Goal: Information Seeking & Learning: Check status

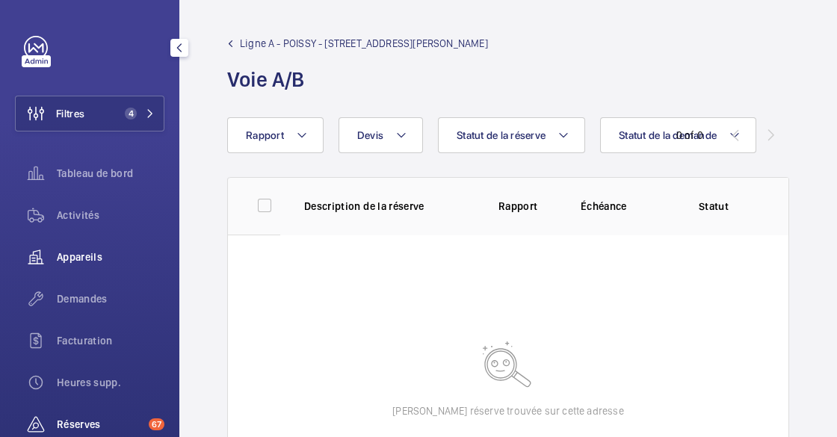
click at [71, 262] on span "Appareils" at bounding box center [111, 257] width 108 height 15
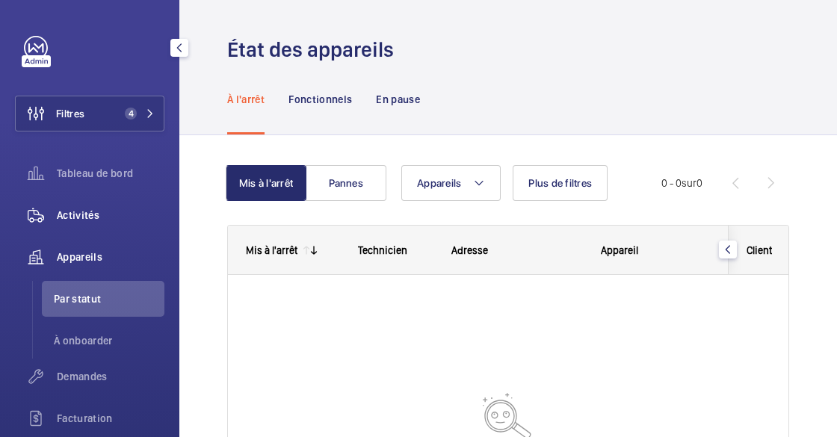
click at [78, 227] on div "Activités" at bounding box center [90, 215] width 150 height 36
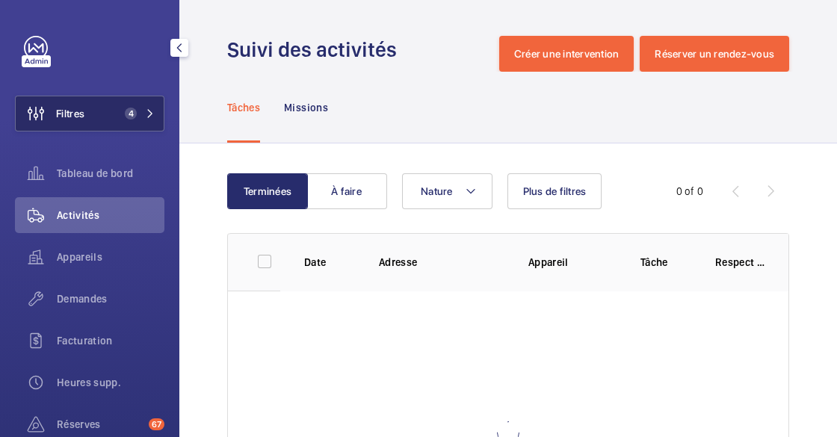
click at [146, 117] on mat-icon at bounding box center [150, 113] width 9 height 9
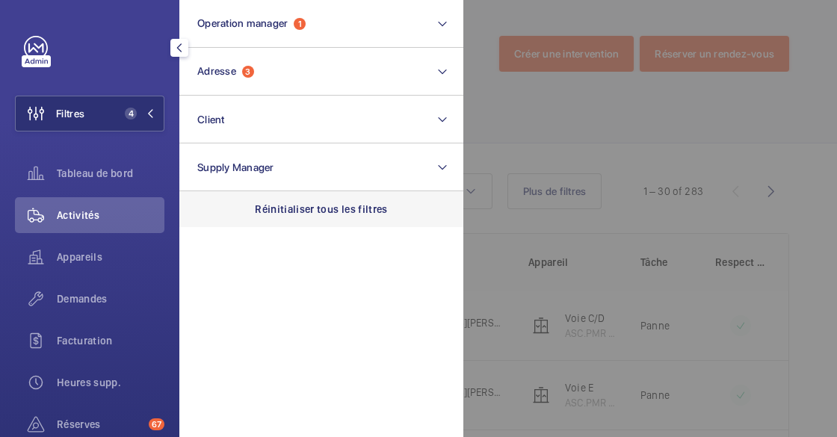
click at [328, 212] on p "Réinitialiser tous les filtres" at bounding box center [321, 209] width 133 height 15
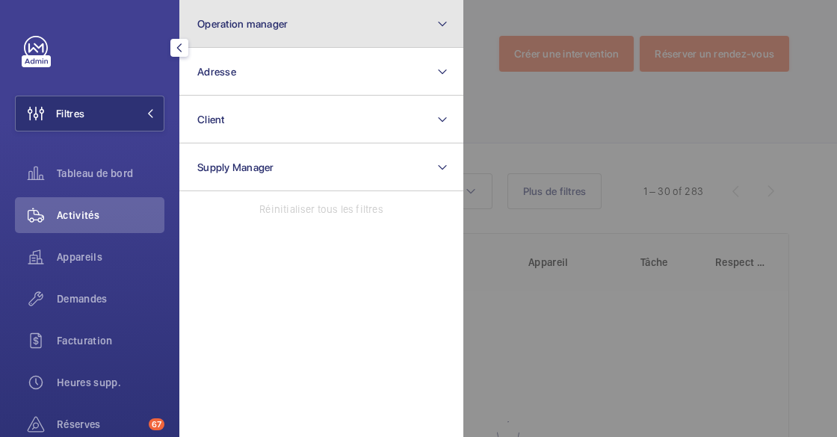
click at [298, 26] on button "Operation manager" at bounding box center [321, 24] width 284 height 48
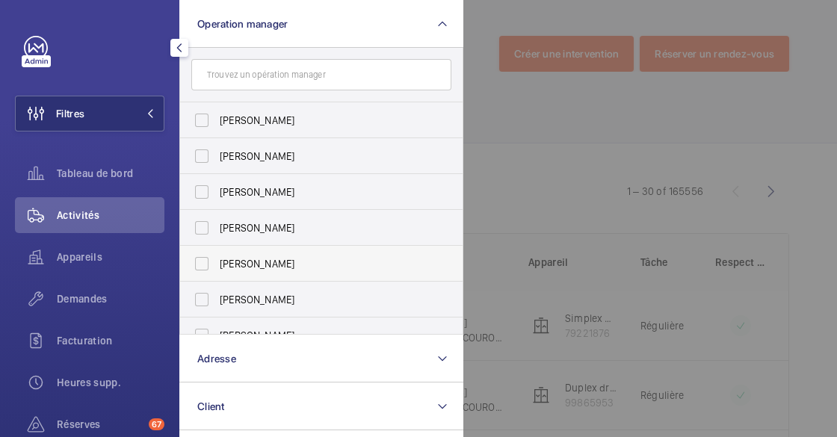
click at [295, 263] on span "[PERSON_NAME]" at bounding box center [323, 263] width 206 height 15
click at [217, 263] on input "[PERSON_NAME]" at bounding box center [202, 264] width 30 height 30
checkbox input "true"
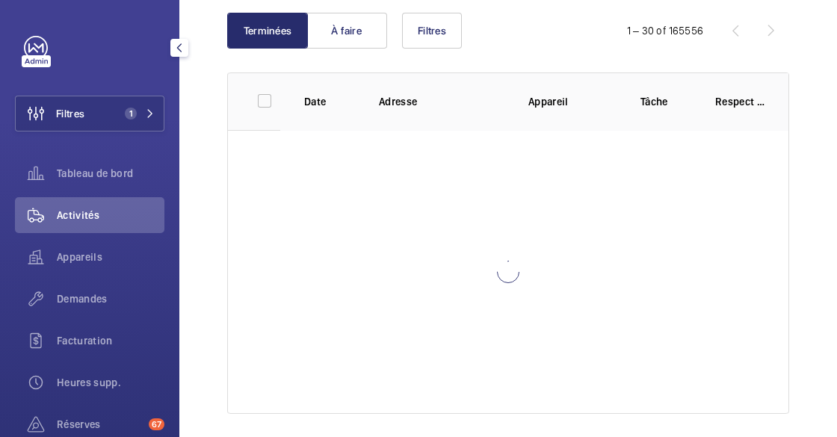
scroll to position [172, 0]
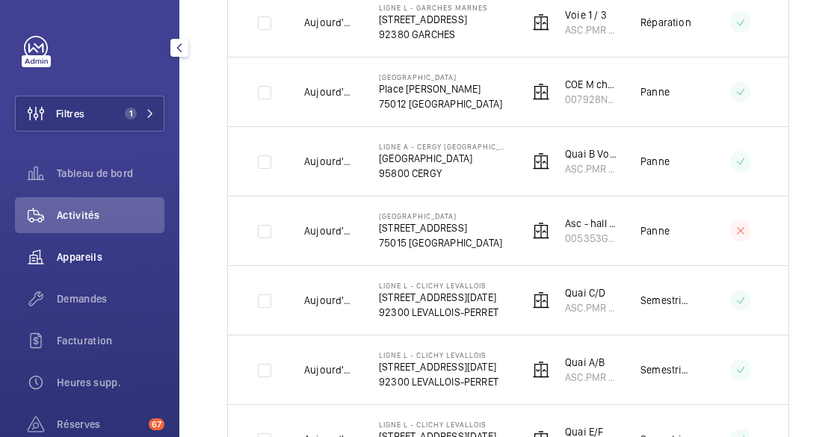
click at [89, 256] on span "Appareils" at bounding box center [111, 257] width 108 height 15
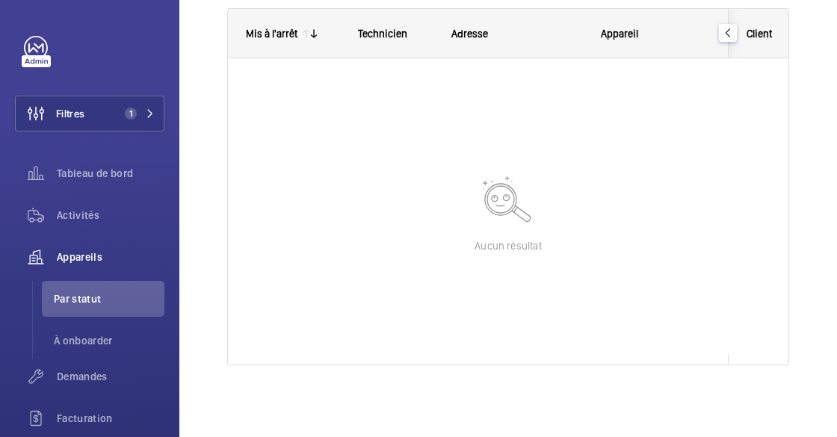
scroll to position [216, 0]
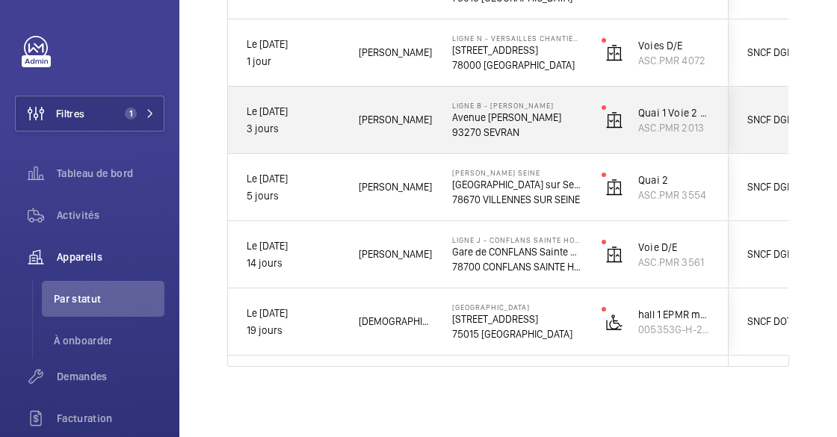
scroll to position [52, 0]
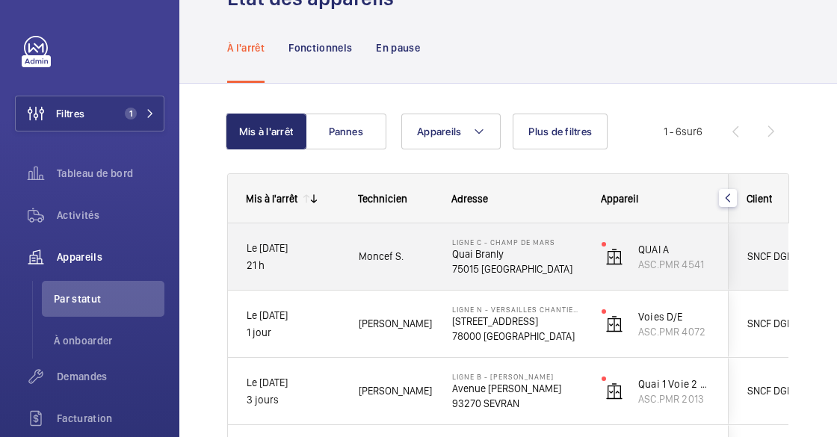
click at [377, 252] on span "Moncef S." at bounding box center [396, 256] width 74 height 17
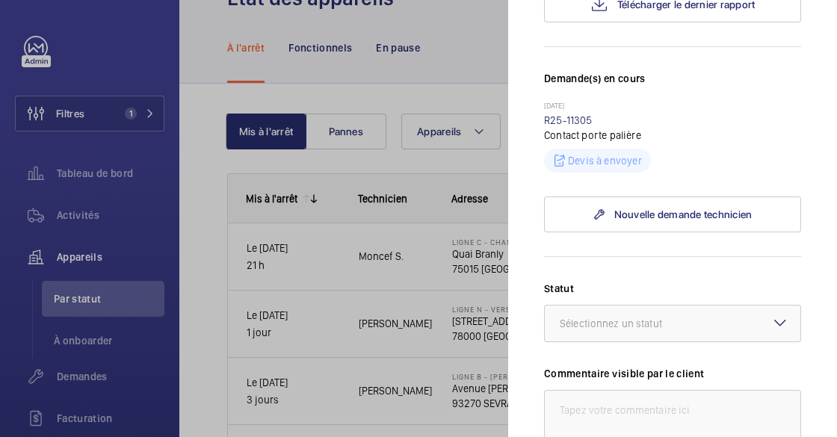
scroll to position [339, 0]
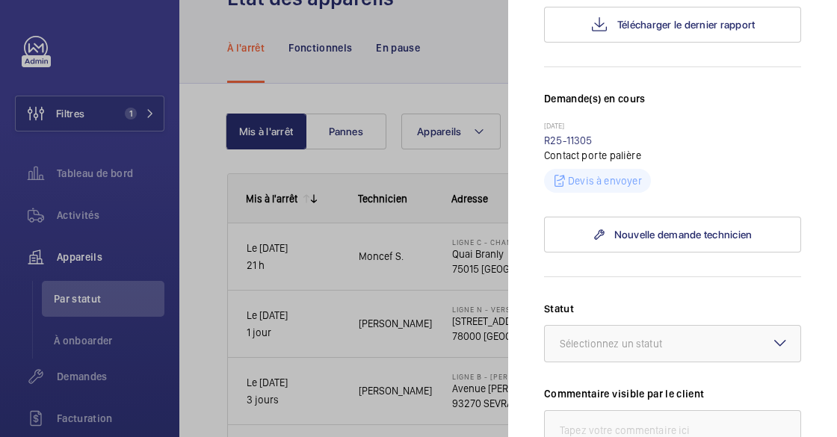
click at [259, 360] on div at bounding box center [418, 218] width 837 height 437
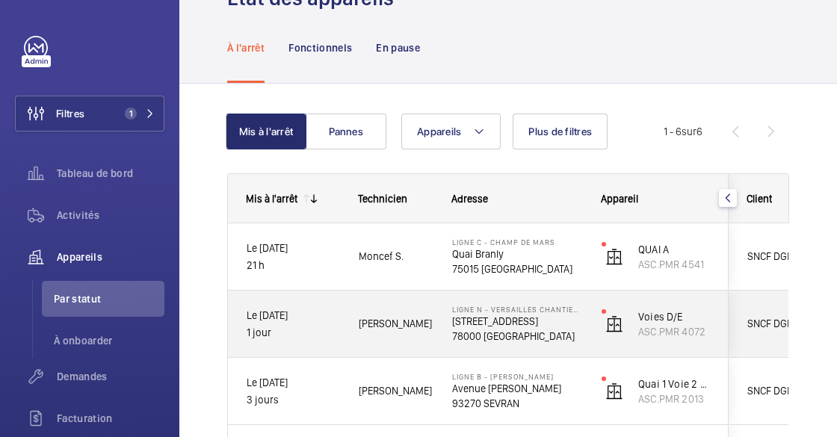
click at [360, 324] on span "[PERSON_NAME]" at bounding box center [396, 324] width 74 height 17
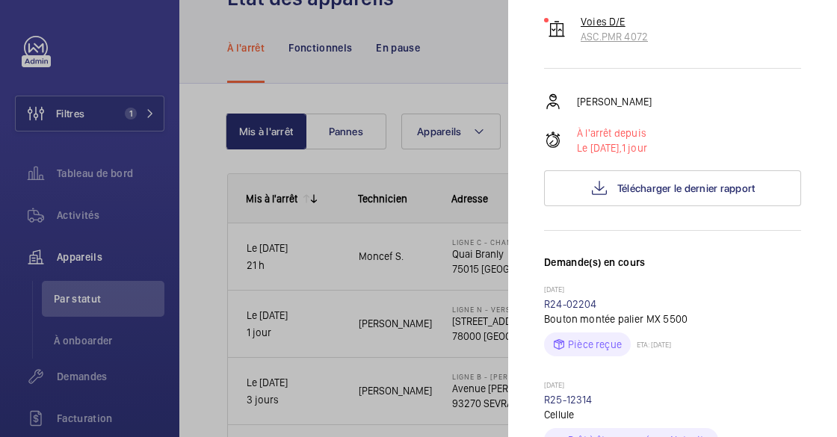
scroll to position [339, 0]
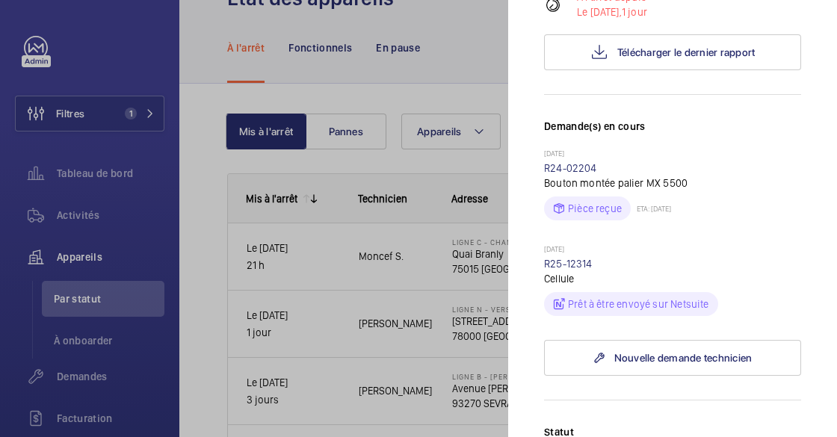
click at [300, 386] on div at bounding box center [418, 218] width 837 height 437
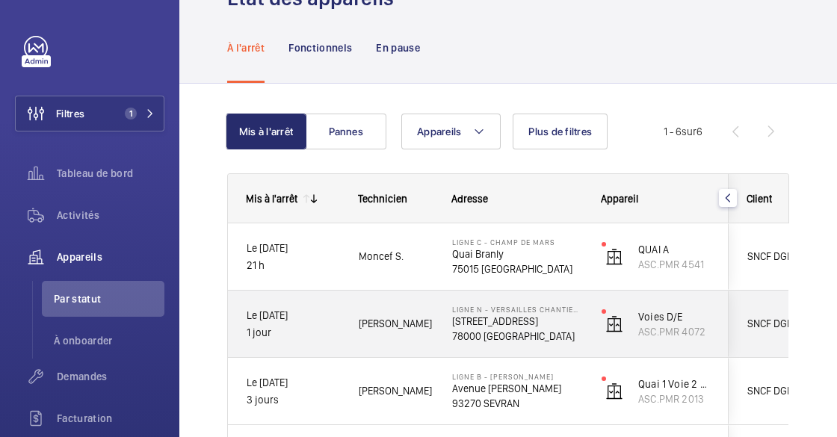
scroll to position [119, 0]
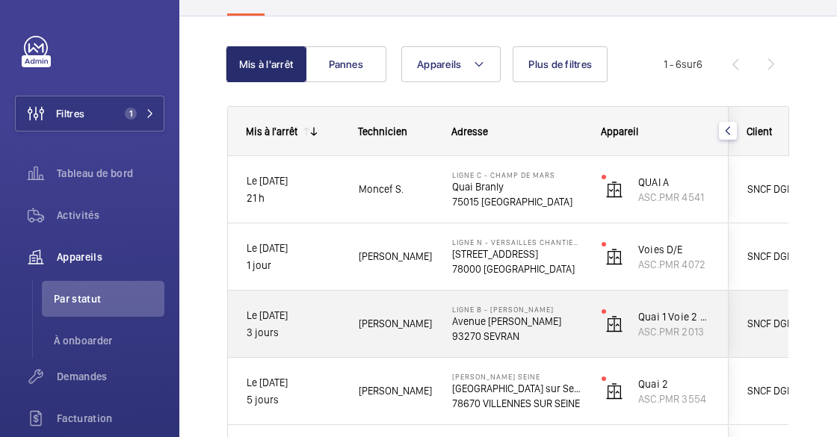
click at [361, 322] on span "[PERSON_NAME]" at bounding box center [396, 324] width 74 height 17
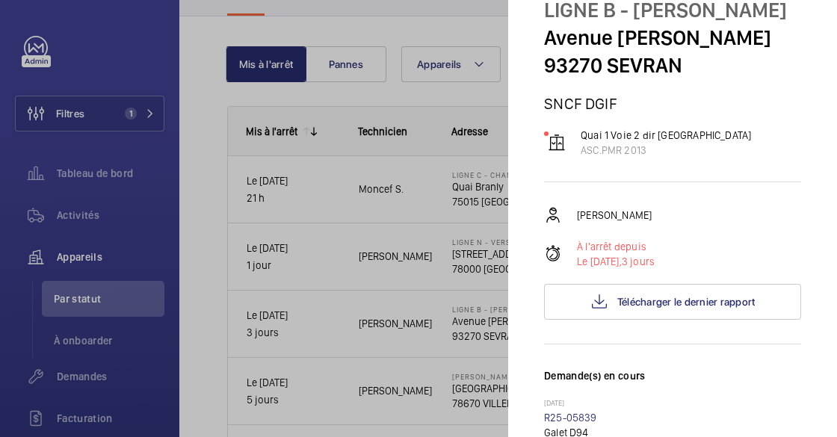
scroll to position [135, 0]
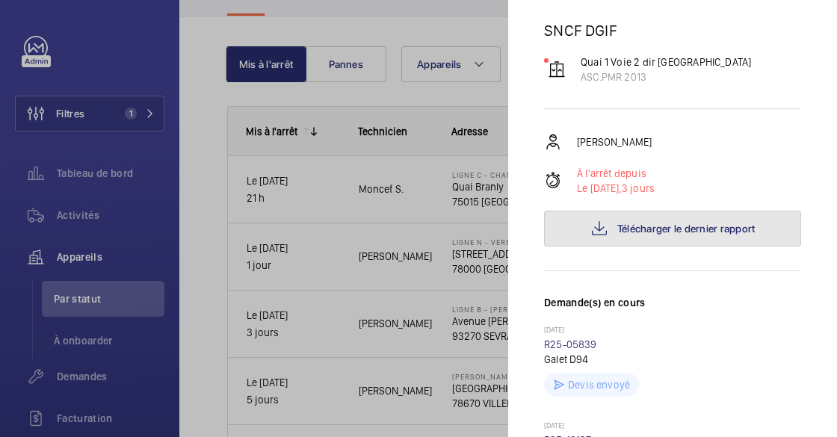
click at [653, 235] on span "Télécharger le dernier rapport" at bounding box center [687, 229] width 138 height 12
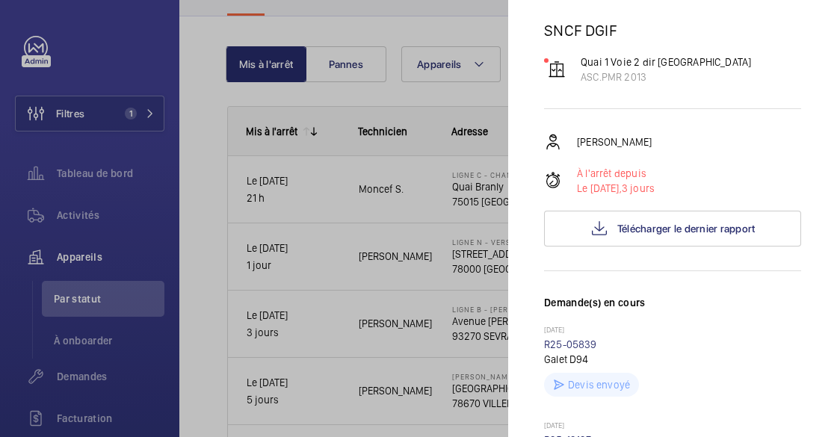
click at [403, 283] on div at bounding box center [418, 218] width 837 height 437
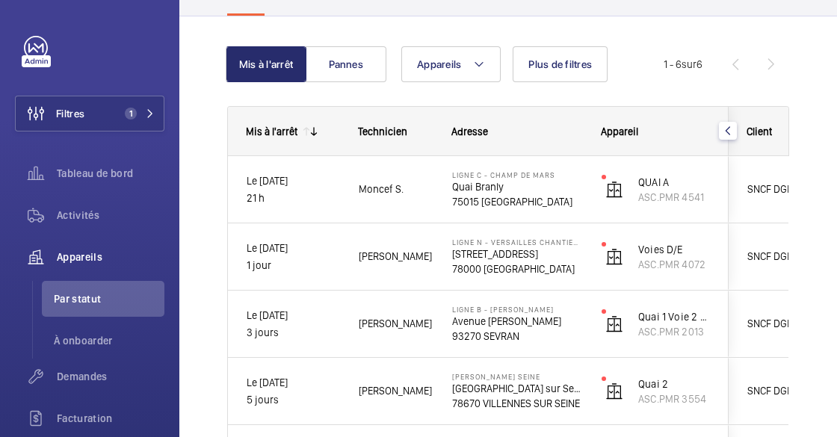
scroll to position [0, 0]
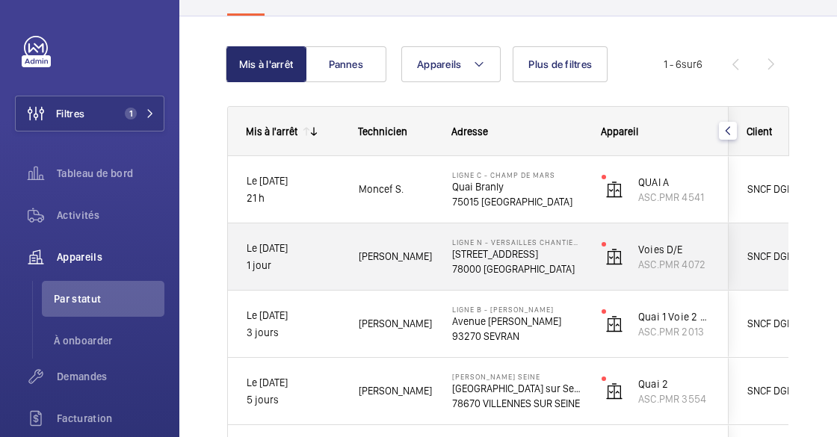
click at [449, 249] on div "Ligne N - VERSAILLES CHANTIERS [STREET_ADDRESS]" at bounding box center [508, 257] width 148 height 67
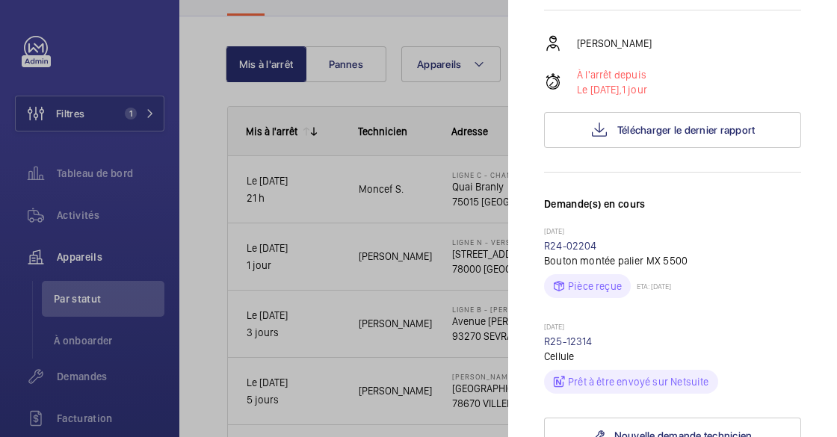
scroll to position [339, 0]
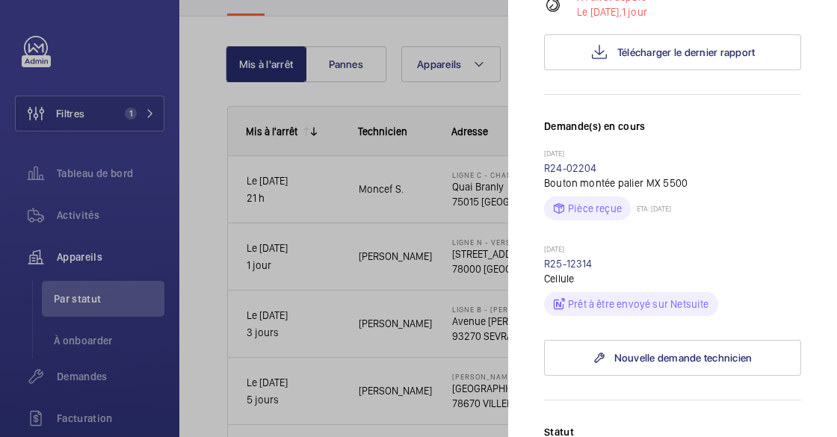
drag, startPoint x: 710, startPoint y: 231, endPoint x: 633, endPoint y: 167, distance: 99.8
click at [704, 221] on div "Pièce reçue ETA: [DATE]" at bounding box center [672, 206] width 257 height 30
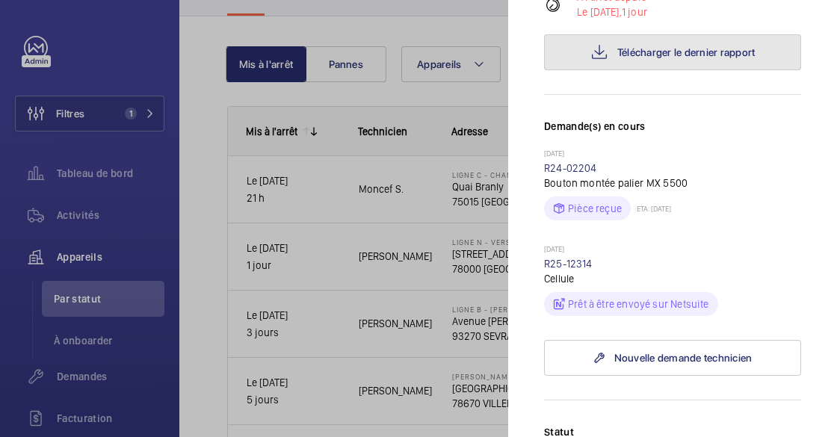
click at [620, 70] on button "Télécharger le dernier rapport" at bounding box center [672, 52] width 257 height 36
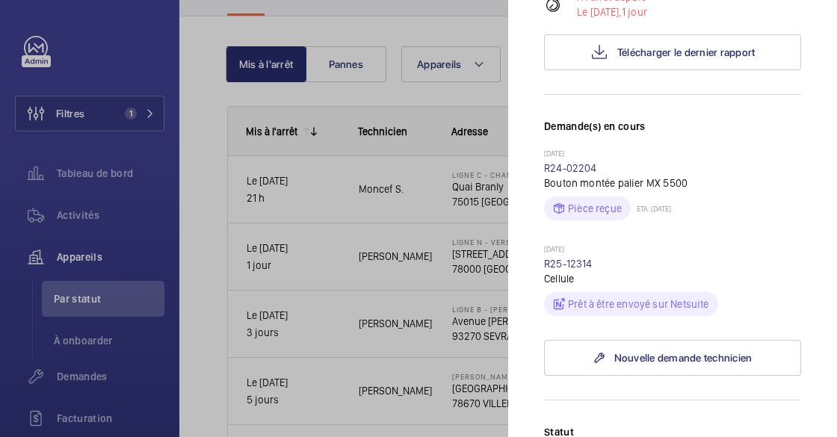
click at [353, 356] on div at bounding box center [418, 218] width 837 height 437
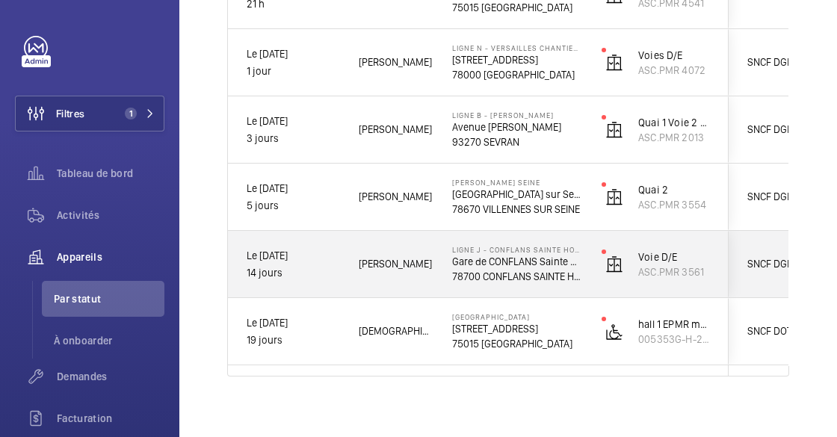
scroll to position [323, 0]
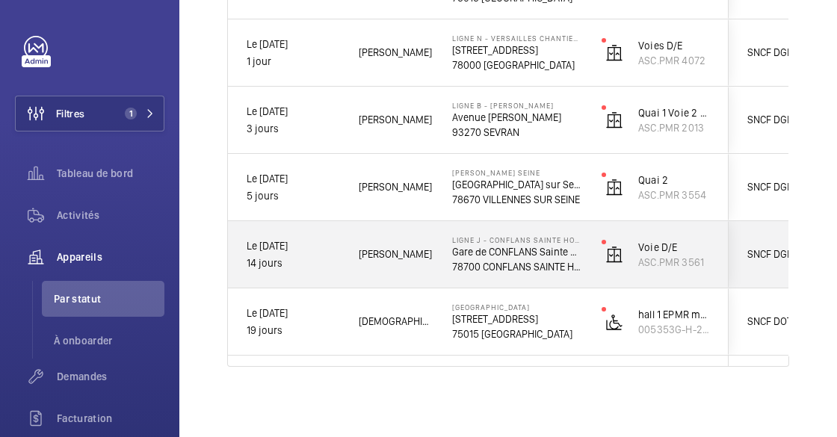
click at [384, 276] on div "[PERSON_NAME]" at bounding box center [387, 254] width 92 height 47
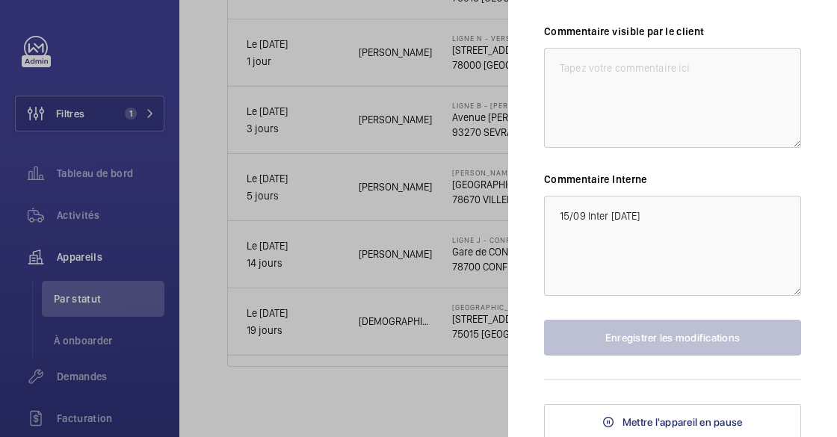
scroll to position [378, 0]
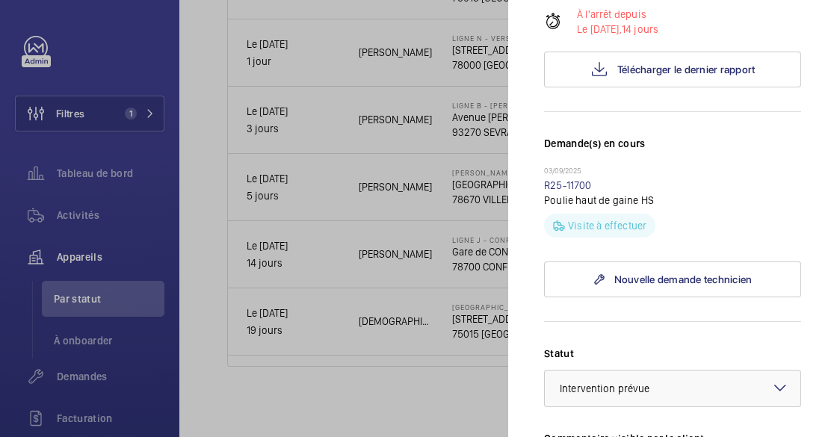
drag, startPoint x: 219, startPoint y: 301, endPoint x: 235, endPoint y: 296, distance: 16.6
click at [221, 300] on div at bounding box center [418, 218] width 837 height 437
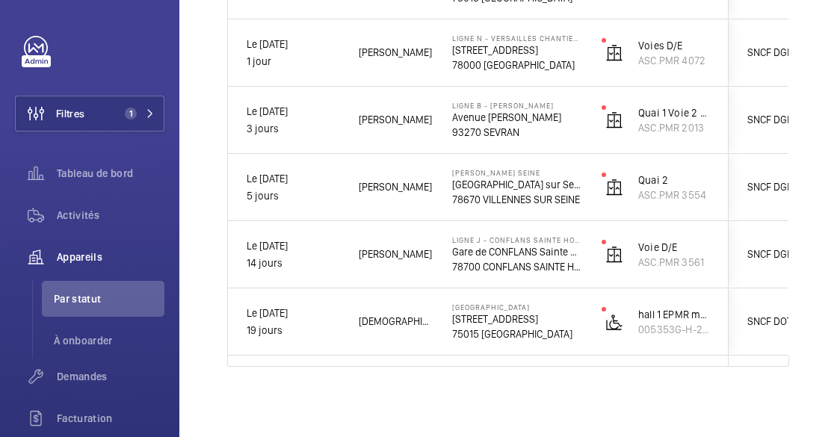
click at [371, 249] on mat-sidenav-container "Filtres 1 Tableau de bord Activités Appareils Par statut À onboarder Demandes F…" at bounding box center [418, 218] width 837 height 437
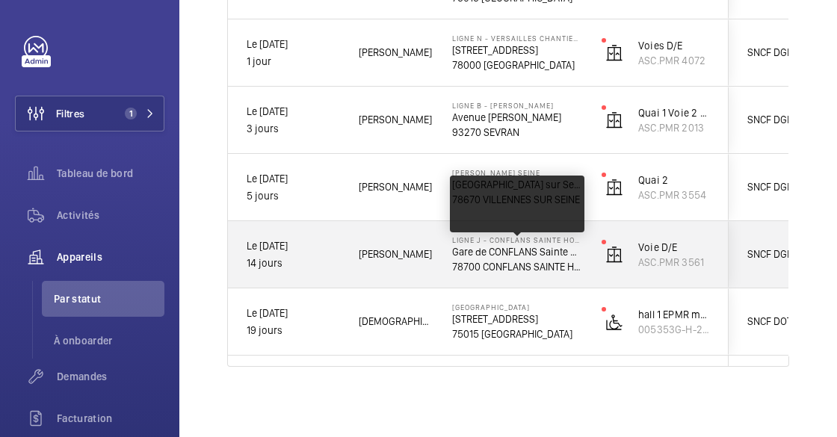
click at [547, 259] on p "78700 CONFLANS SAINTE HONORINE" at bounding box center [517, 266] width 130 height 15
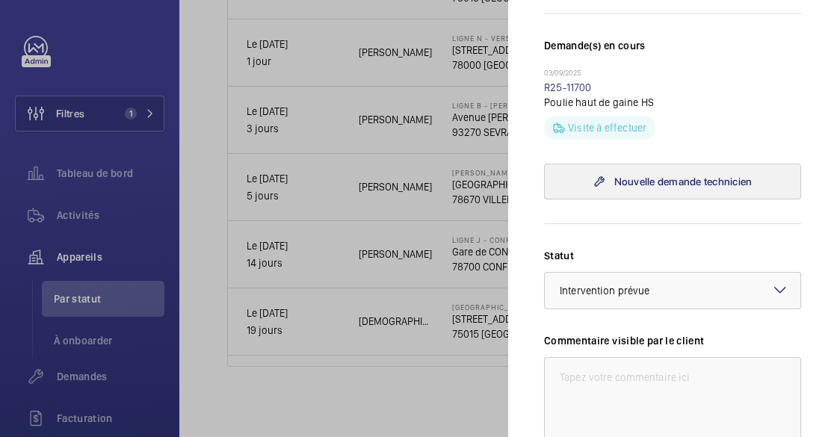
scroll to position [135, 0]
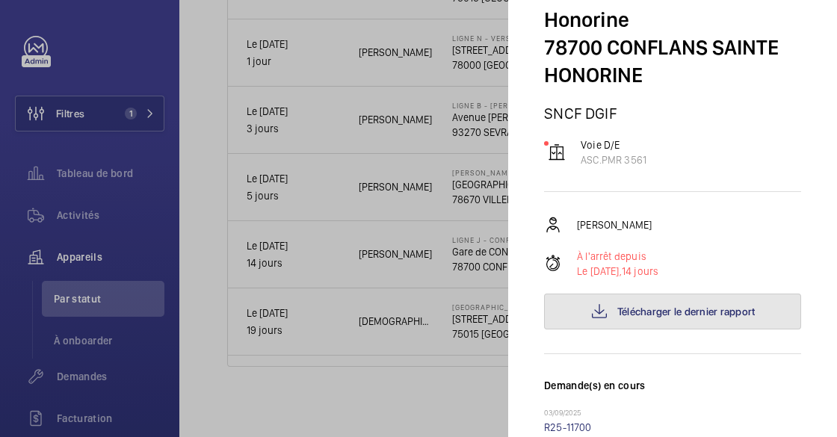
click at [634, 325] on button "Télécharger le dernier rapport" at bounding box center [672, 312] width 257 height 36
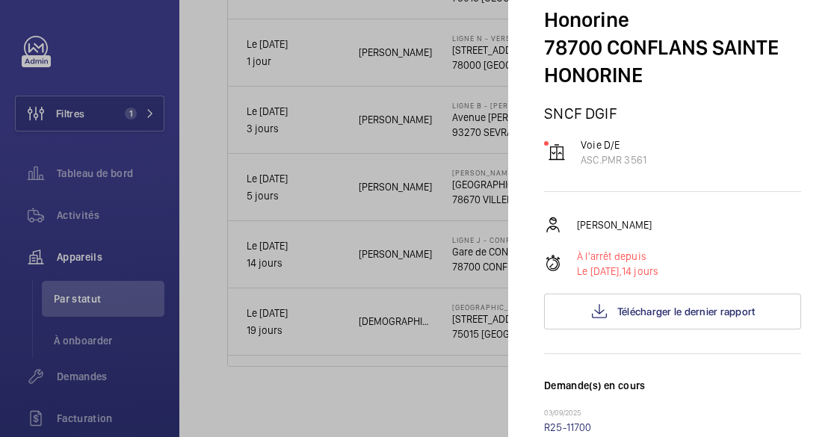
click at [413, 194] on div at bounding box center [418, 218] width 837 height 437
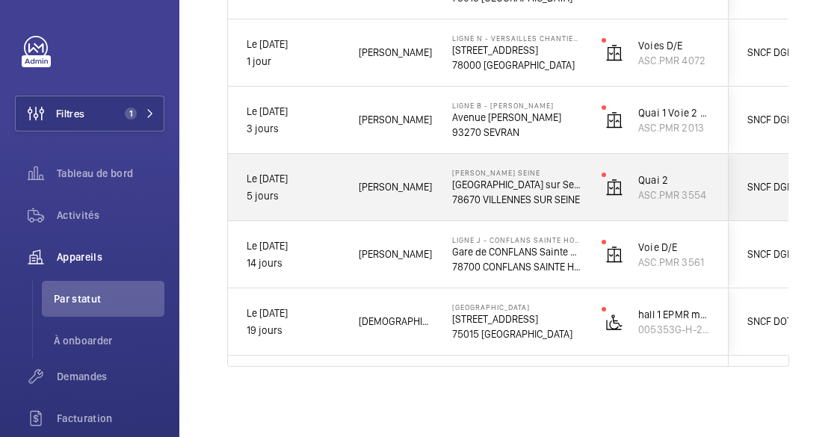
click at [452, 170] on p "[PERSON_NAME] SEINE" at bounding box center [517, 172] width 130 height 9
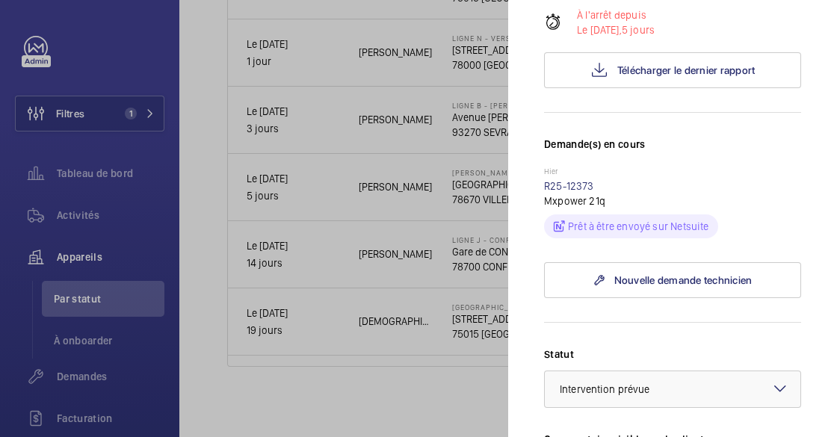
scroll to position [339, 0]
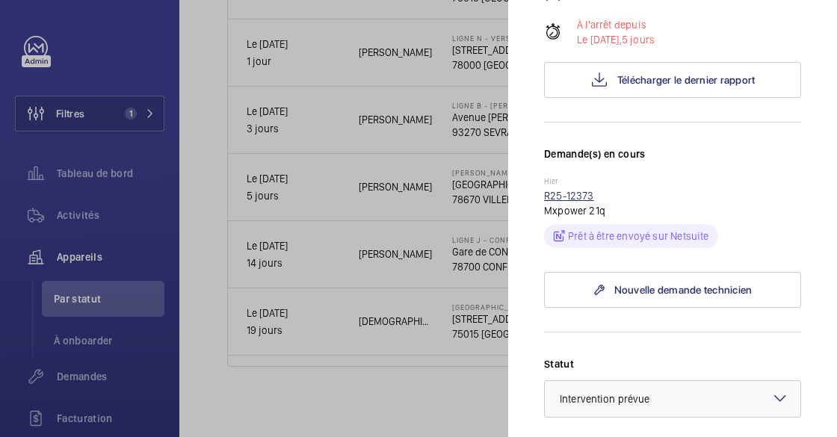
click at [575, 195] on link "R25-12373" at bounding box center [569, 196] width 50 height 12
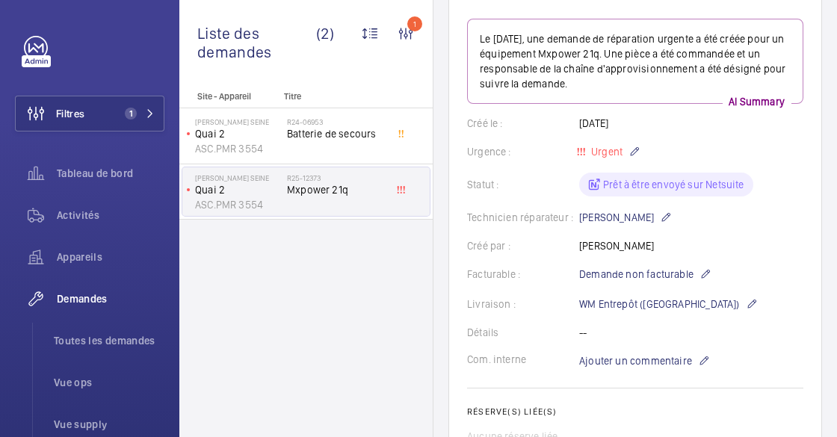
scroll to position [203, 0]
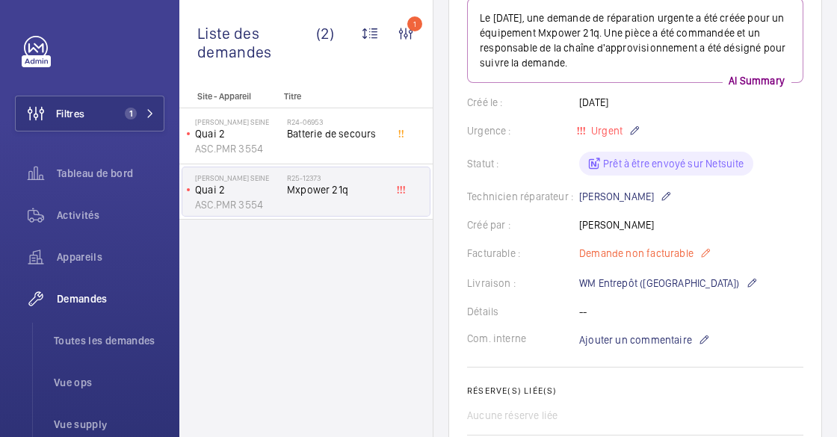
click at [707, 254] on mat-icon at bounding box center [706, 254] width 12 height 18
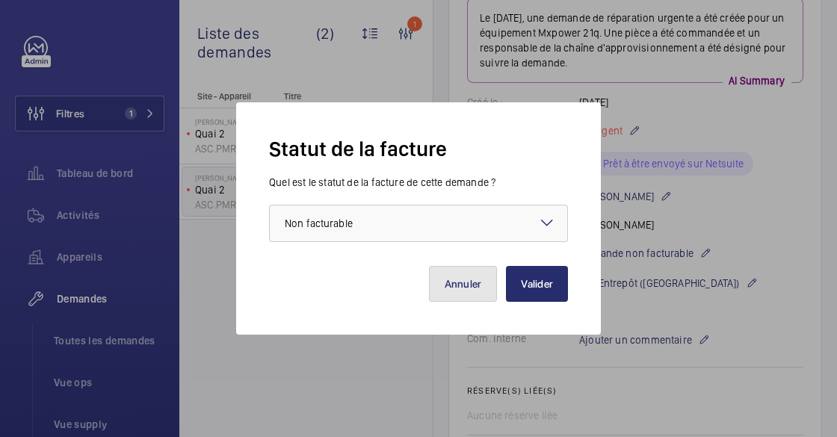
click at [471, 280] on button "Annuler" at bounding box center [463, 284] width 69 height 36
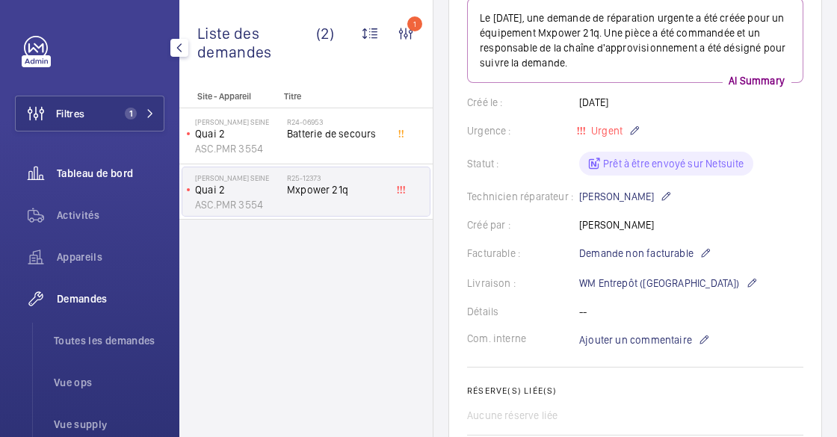
scroll to position [0, 0]
click at [90, 218] on span "Activités" at bounding box center [111, 215] width 108 height 15
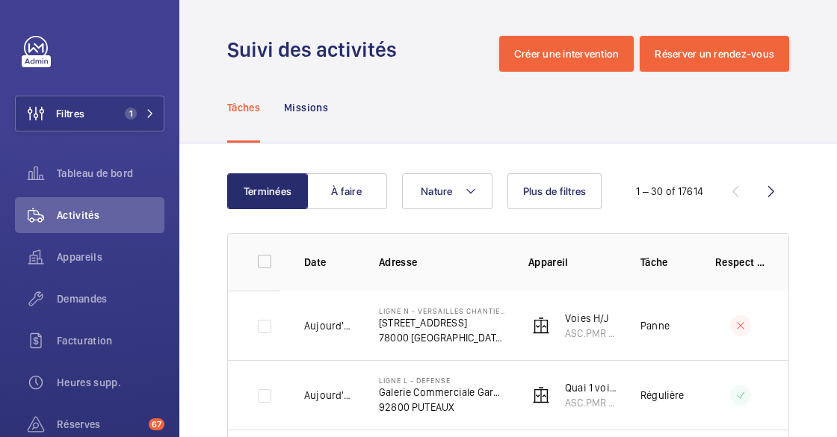
click at [255, 334] on td at bounding box center [254, 326] width 52 height 70
click at [98, 264] on span "Appareils" at bounding box center [111, 257] width 108 height 15
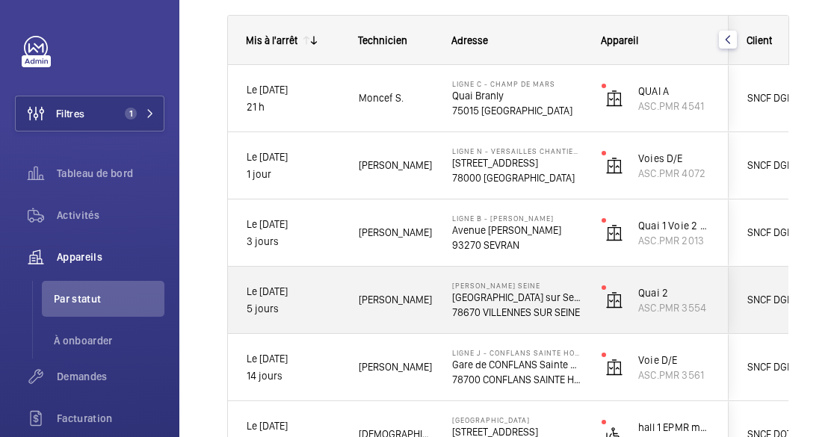
scroll to position [119, 0]
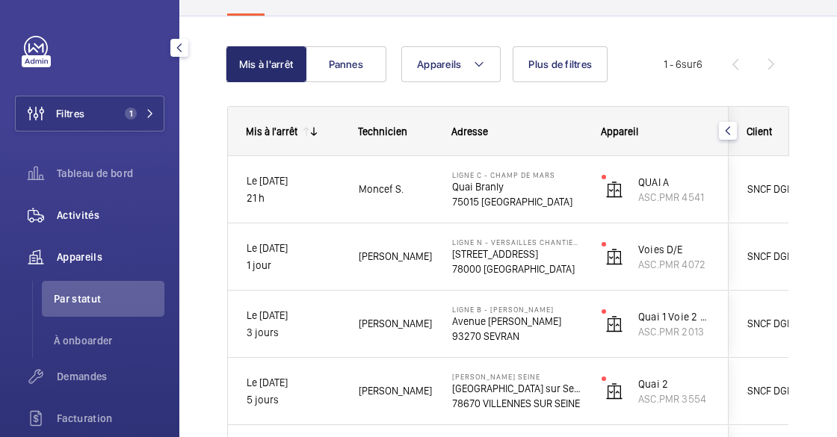
click at [69, 217] on span "Activités" at bounding box center [111, 215] width 108 height 15
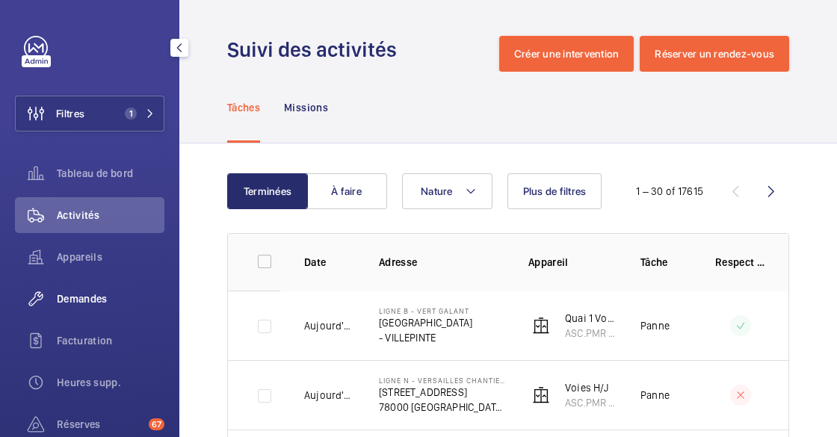
click at [99, 300] on span "Demandes" at bounding box center [111, 299] width 108 height 15
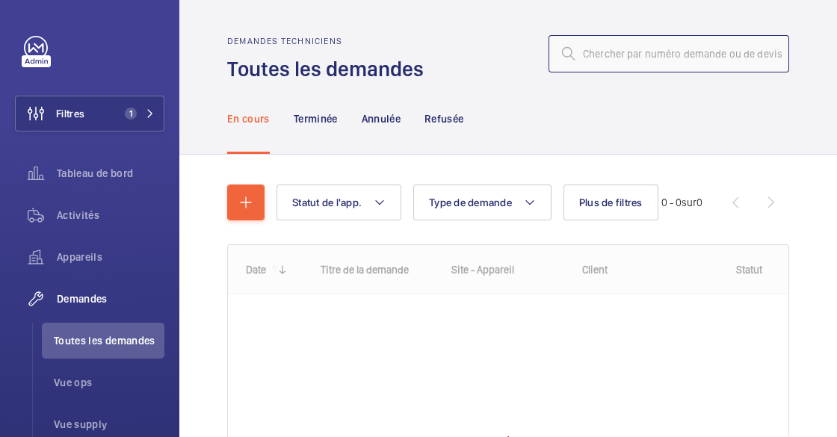
click at [580, 40] on input "text" at bounding box center [669, 53] width 241 height 37
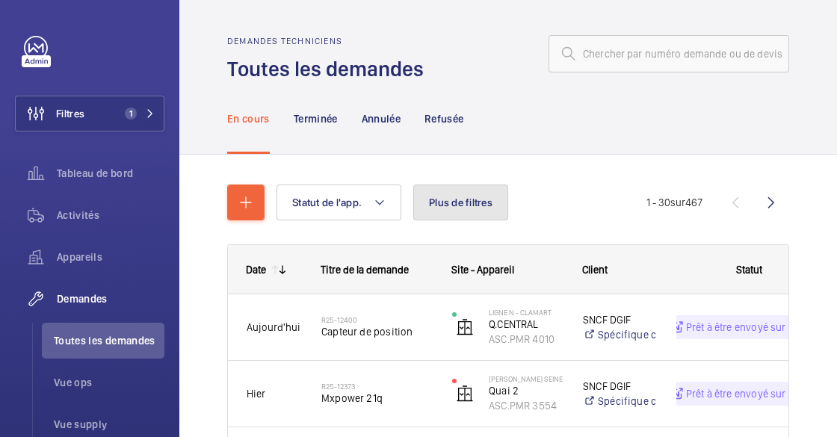
click at [454, 199] on span "Plus de filtres" at bounding box center [461, 203] width 64 height 12
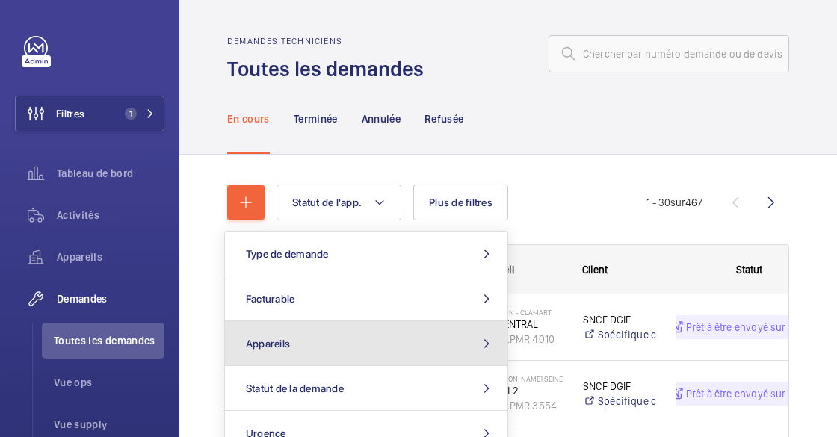
click at [310, 361] on button "Appareils" at bounding box center [366, 344] width 283 height 45
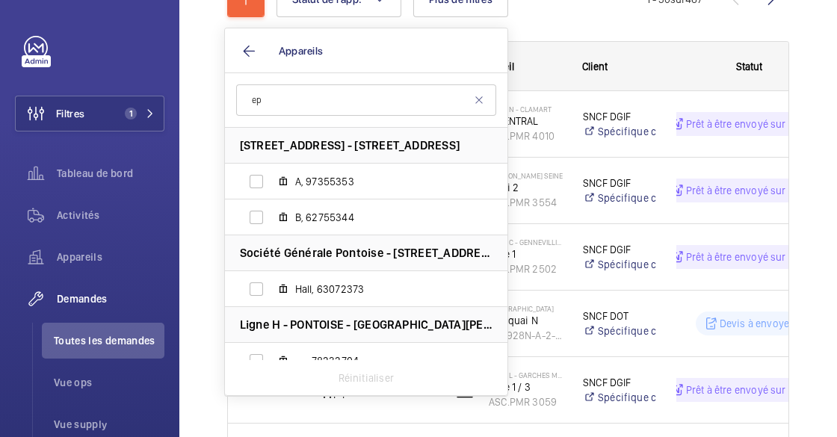
type input "e"
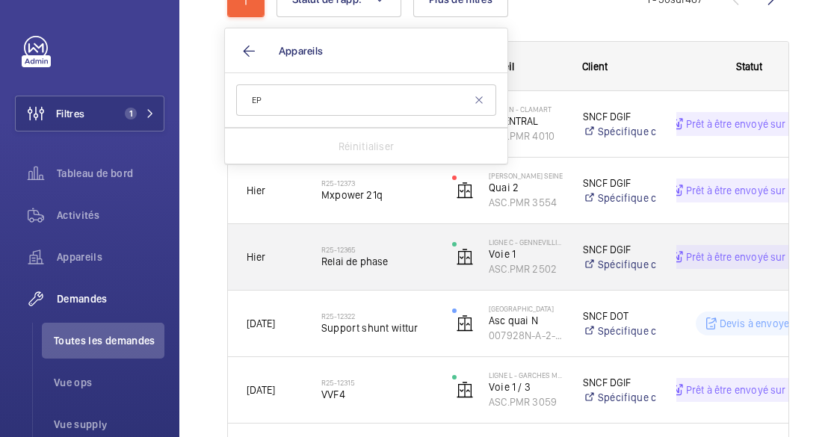
type input "E"
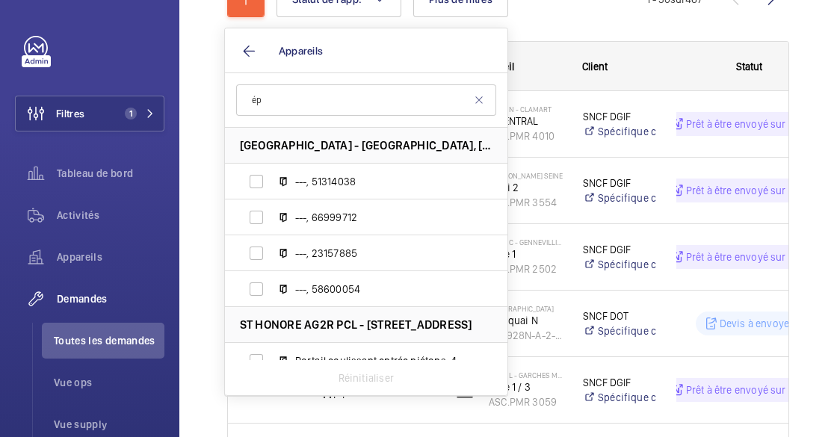
type input "é"
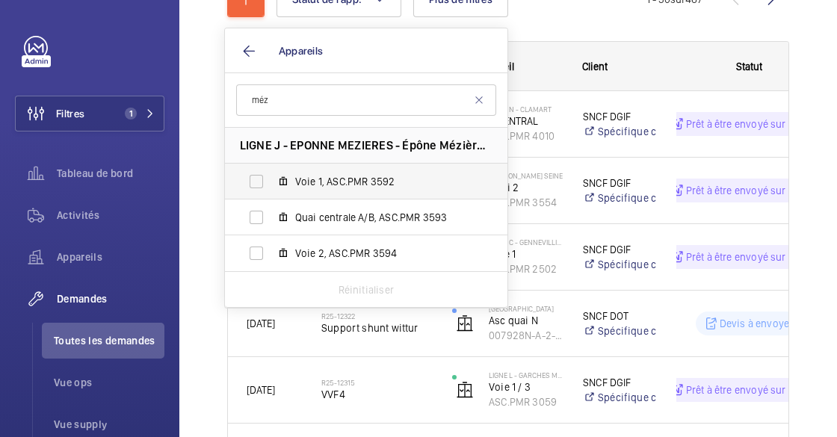
type input "méz"
click at [363, 185] on span "Voie 1, ASC.PMR 3592" at bounding box center [381, 181] width 173 height 15
click at [271, 185] on input "Voie 1, ASC.PMR 3592" at bounding box center [257, 182] width 30 height 30
checkbox input "true"
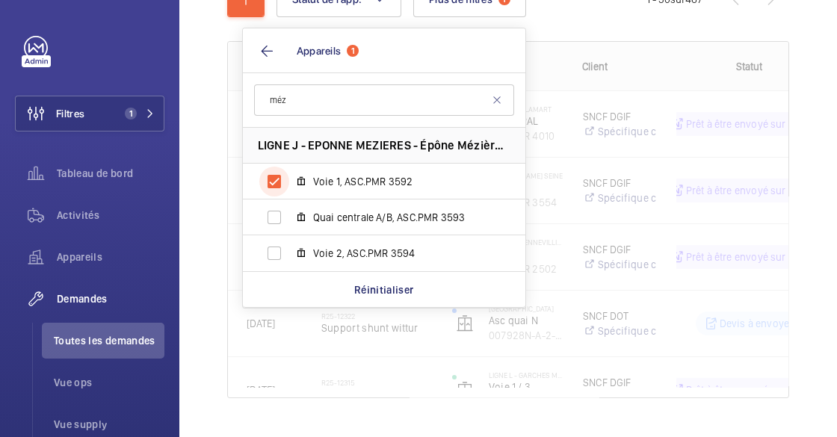
scroll to position [73, 0]
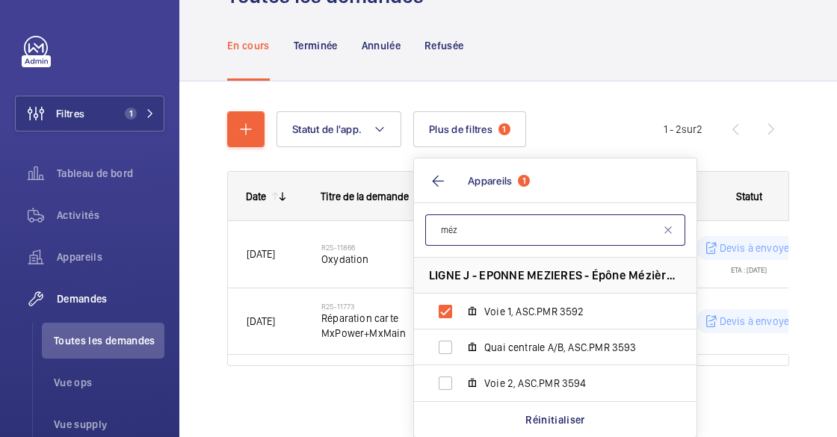
click at [360, 215] on wm-front-shared-table-view-engine "Statut de l'app. Plus de filtres 1 Type de demande Facturable Appareils 1 méz L…" at bounding box center [508, 256] width 562 height 291
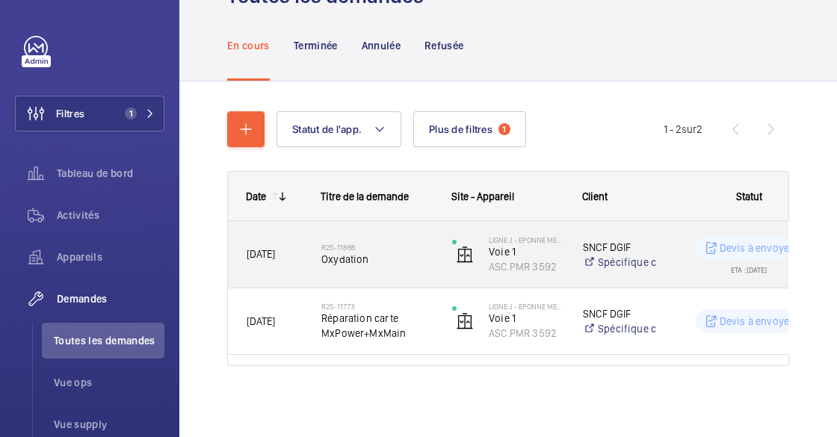
click at [368, 264] on span "Oxydation" at bounding box center [377, 259] width 111 height 15
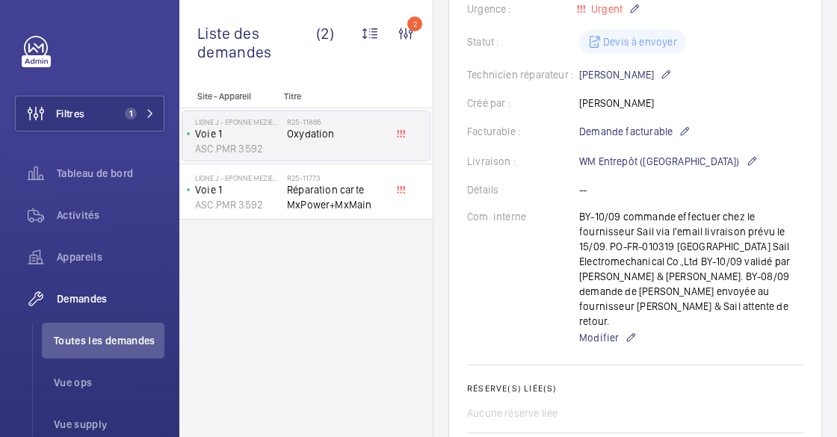
scroll to position [408, 0]
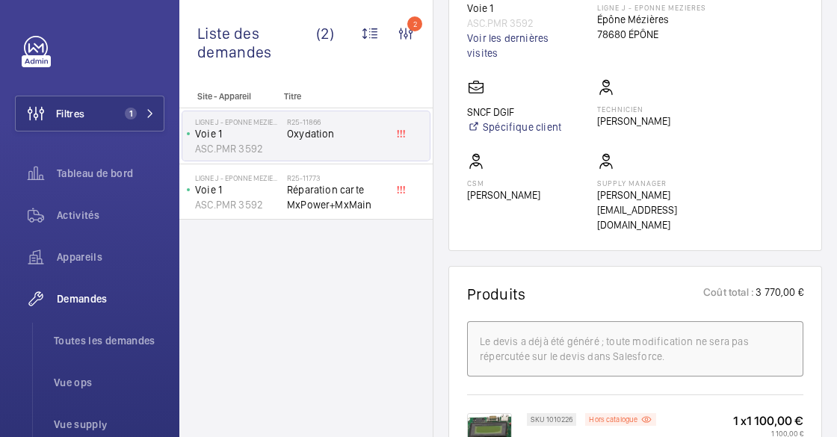
scroll to position [1155, 0]
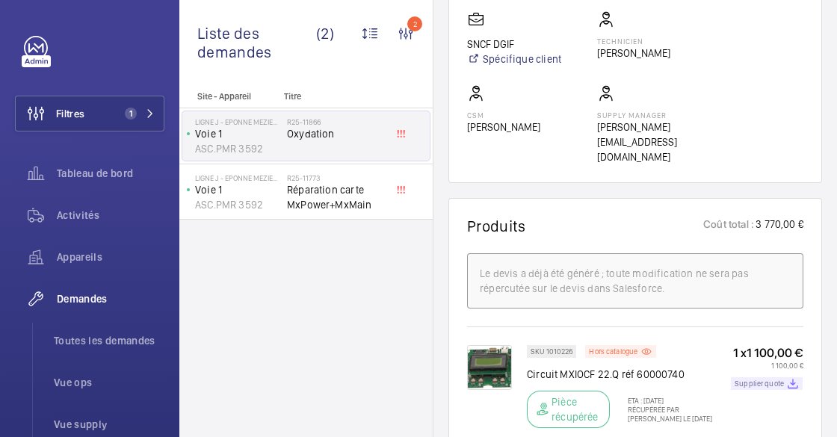
click at [760, 381] on p "Supplier quote" at bounding box center [759, 383] width 49 height 5
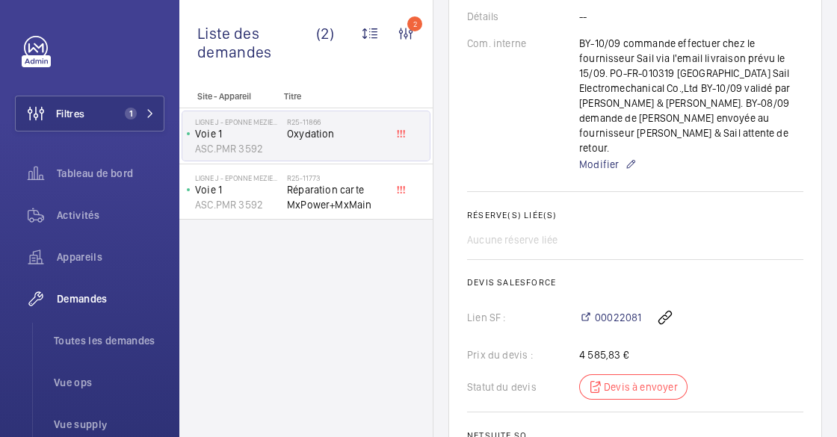
scroll to position [747, 0]
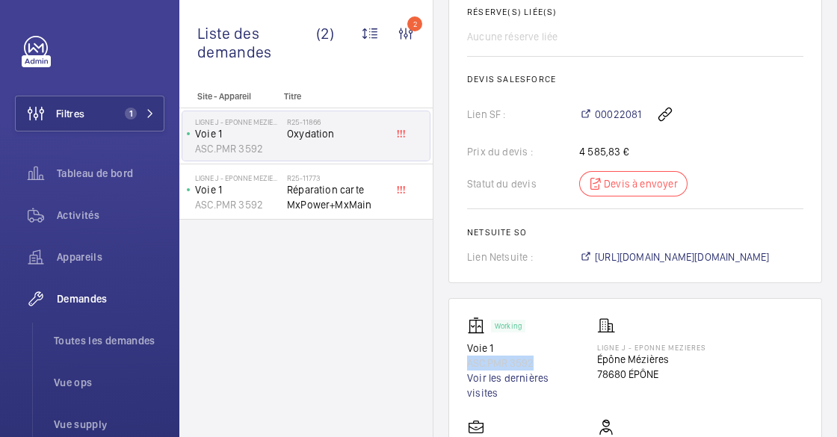
click at [449, 298] on wm-front-card "Working Voie 1 ASC.PMR 3592 Voir les dernières visites LIGNE J - EPONNE MEZIERE…" at bounding box center [636, 444] width 374 height 293
drag, startPoint x: 337, startPoint y: 270, endPoint x: 379, endPoint y: 270, distance: 41.9
copy p "ASC.PMR 3592"
